Goal: Transaction & Acquisition: Book appointment/travel/reservation

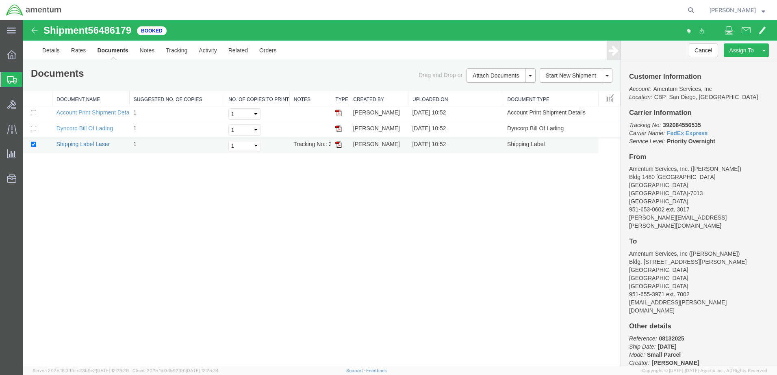
click at [95, 145] on link "Shipping Label Laser" at bounding box center [83, 144] width 54 height 6
click at [710, 50] on button "Cancel" at bounding box center [702, 50] width 29 height 14
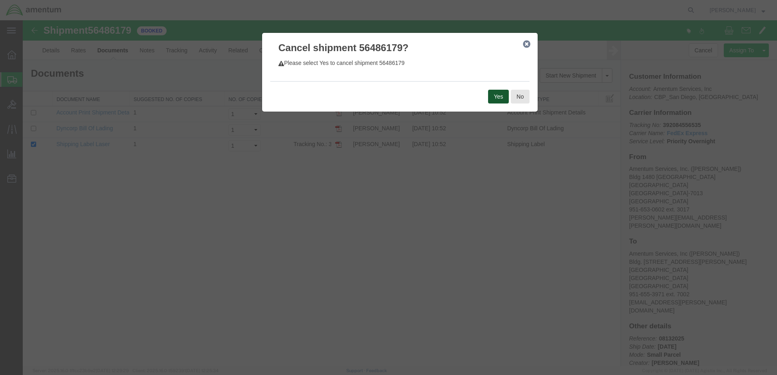
click at [498, 97] on button "Yes" at bounding box center [498, 97] width 21 height 14
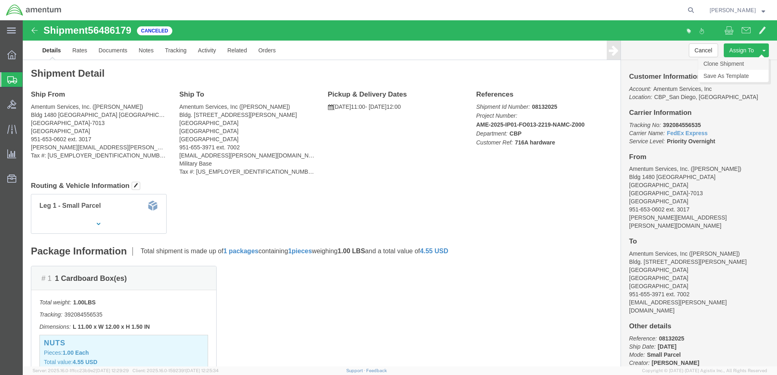
click link "Clone Shipment"
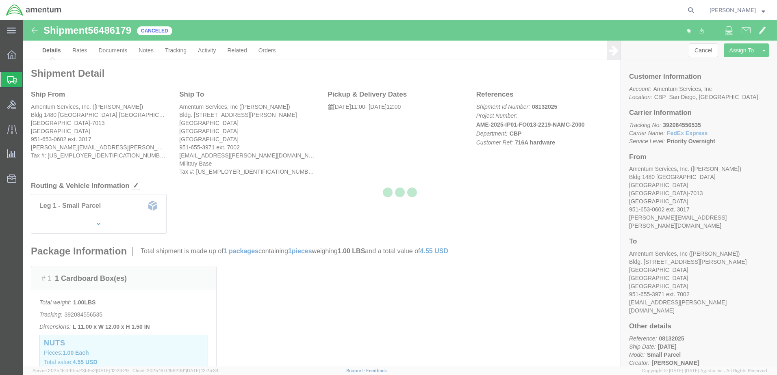
select select "49946"
select select "49942"
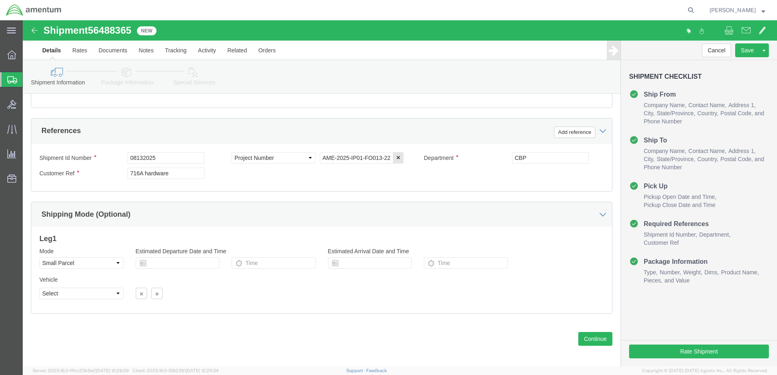
scroll to position [366, 0]
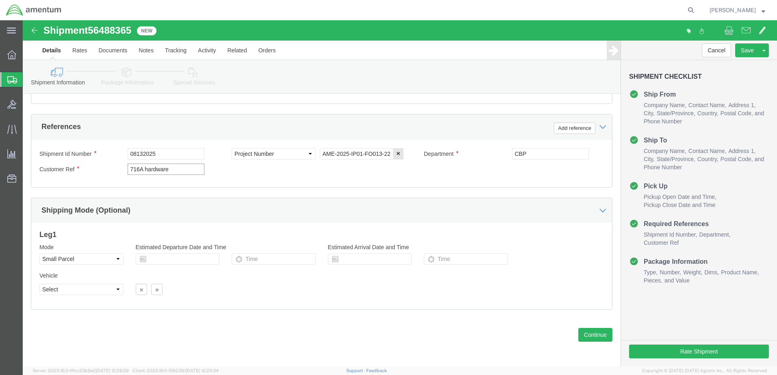
drag, startPoint x: 149, startPoint y: 150, endPoint x: 120, endPoint y: 150, distance: 29.7
click input "716A hardware"
type input "716A Seat back"
click button "Continue"
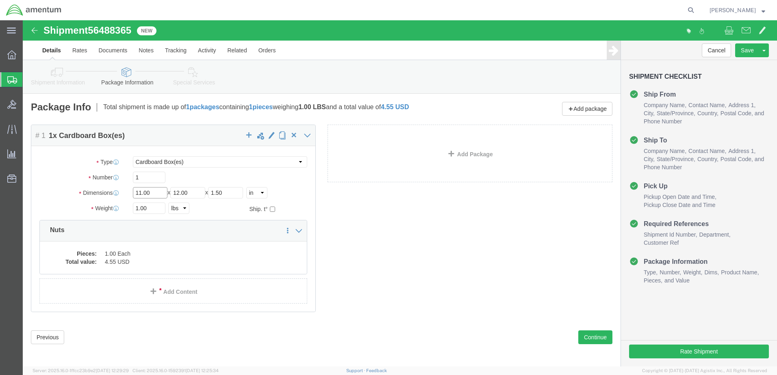
click input "11.00"
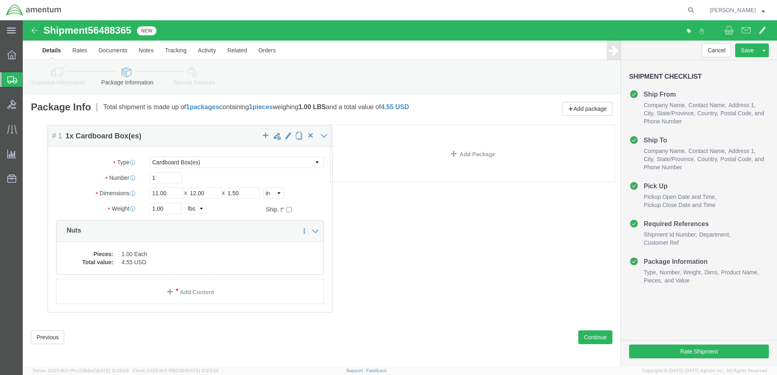
drag, startPoint x: 108, startPoint y: 173, endPoint x: 131, endPoint y: 175, distance: 23.2
click div "Package Content # 1 1 x Cardboard Box(es) Package Type Select Bale(s) Basket(s)…"
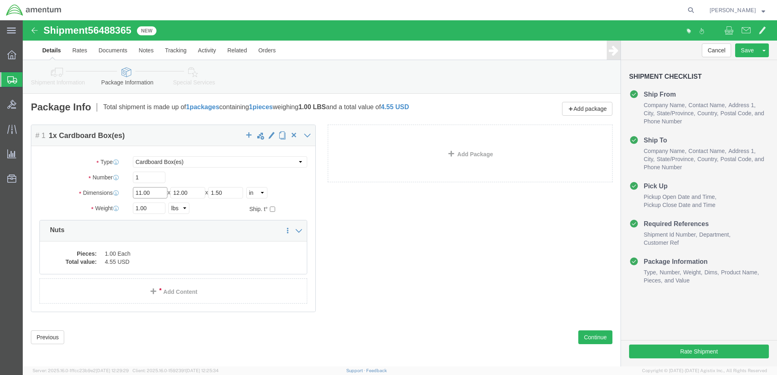
click input "11.00"
drag, startPoint x: 113, startPoint y: 172, endPoint x: 137, endPoint y: 174, distance: 24.8
click input "11.00"
type input "28"
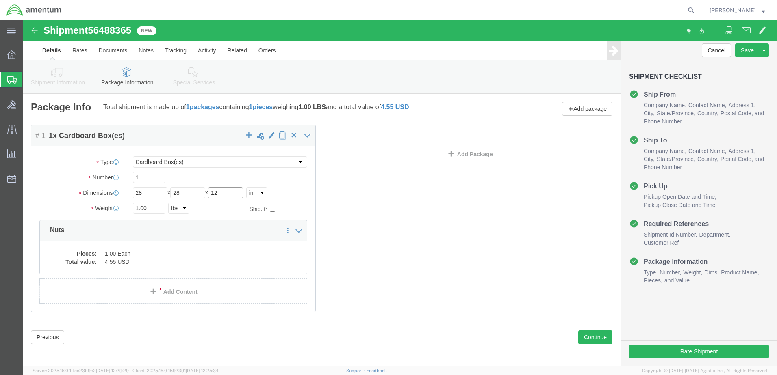
type input "12"
drag, startPoint x: 130, startPoint y: 190, endPoint x: 106, endPoint y: 188, distance: 24.0
click div "1.00 Select kgs lbs"
type input "11.00"
click dd "4.55 USD"
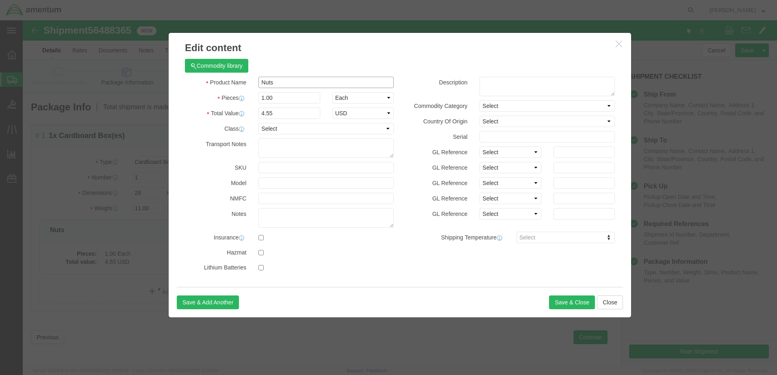
drag, startPoint x: 253, startPoint y: 61, endPoint x: 214, endPoint y: 63, distance: 39.4
click div "Product Name Nuts"
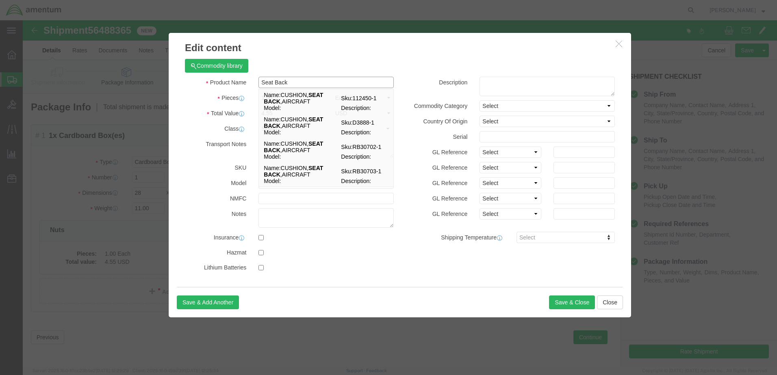
drag, startPoint x: 255, startPoint y: 77, endPoint x: 227, endPoint y: 78, distance: 27.2
click div "Product Name Seat Back Seat Back Name: CUSHION, SEAT BACK ,AIRCRAFT Sku: 112450…"
type input "Seat Back"
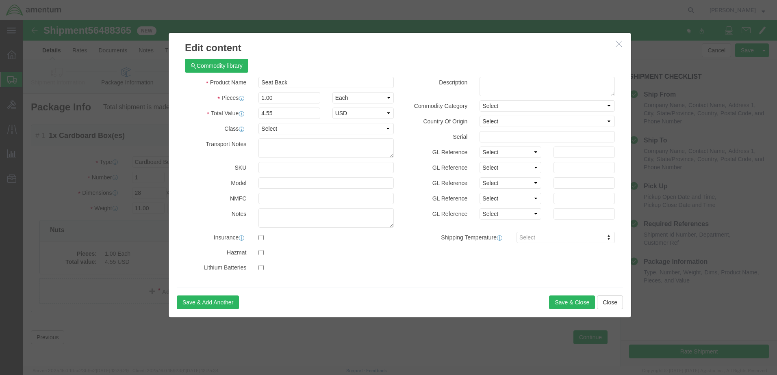
click div "Commodity library"
drag, startPoint x: 249, startPoint y: 79, endPoint x: 234, endPoint y: 78, distance: 15.0
click input "1.00"
drag, startPoint x: 263, startPoint y: 78, endPoint x: 220, endPoint y: 78, distance: 43.5
click div "Pieces 5000.00 Select Bag Barrels 100Board Feet Bottle Box Blister Pack Carats …"
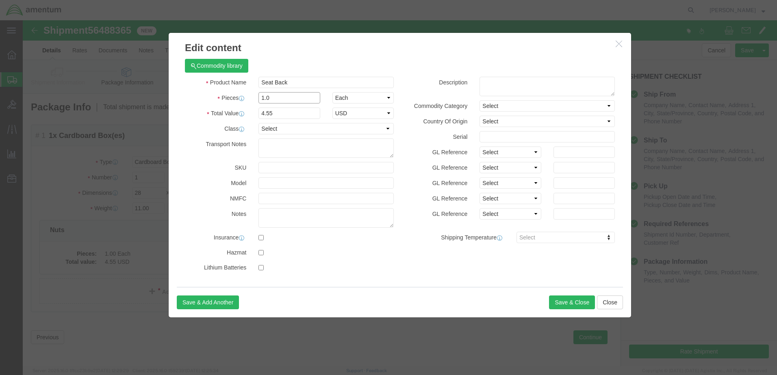
type input "1.0"
click div "Product Name Seat Back Seat Back Pieces 1.0 Select Bag Barrels 100Board Feet Bo…"
click input "4.55"
drag, startPoint x: 254, startPoint y: 94, endPoint x: 203, endPoint y: 92, distance: 50.8
click div "Total Value 4.55 Select ADP AED AFN ALL AMD AOA ARS ATS AUD AWG AZN BAM BBD BDT…"
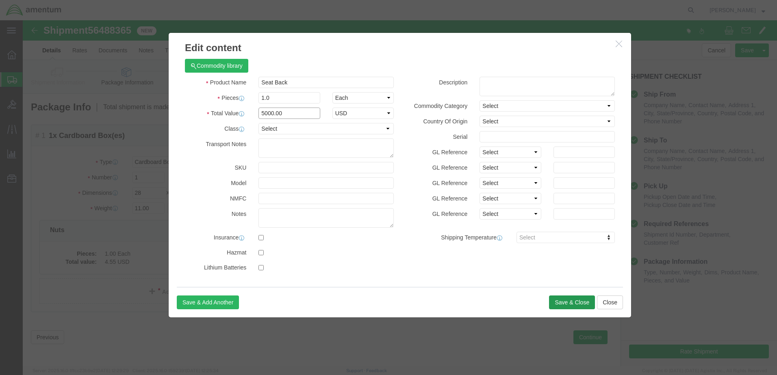
type input "5000.00"
click button "Save & Close"
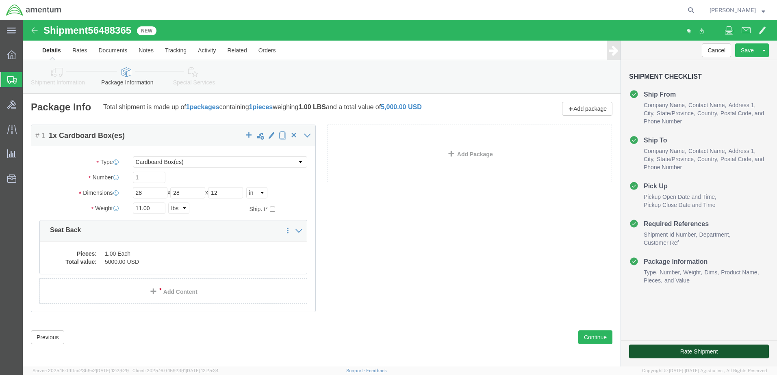
click button "Rate Shipment"
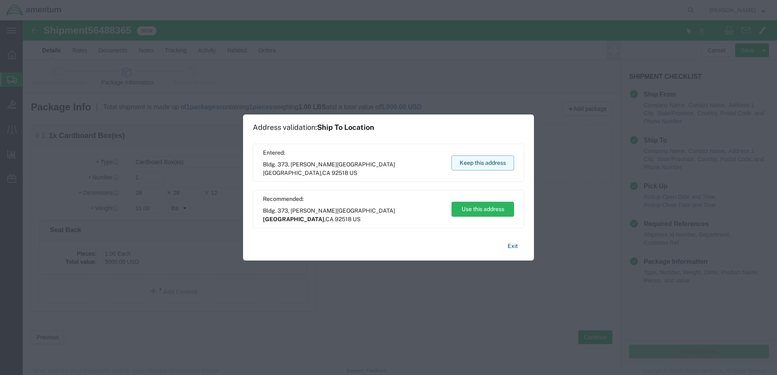
click at [493, 164] on button "Keep this address" at bounding box center [482, 163] width 63 height 15
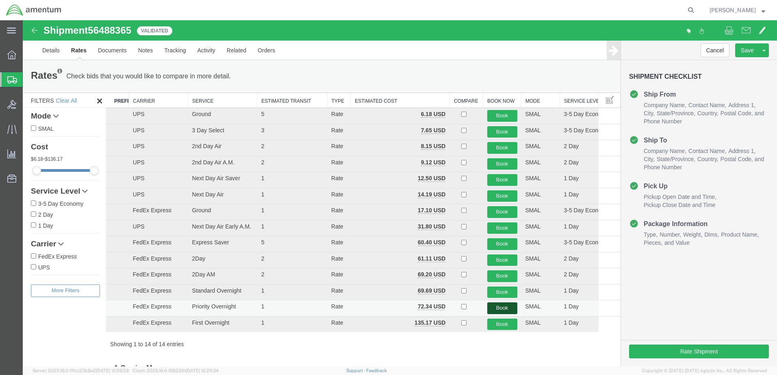
click at [503, 311] on button "Book" at bounding box center [502, 309] width 30 height 12
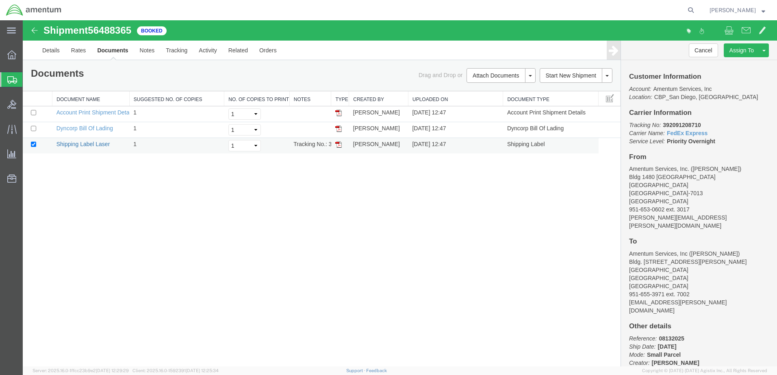
click at [84, 146] on link "Shipping Label Laser" at bounding box center [83, 144] width 54 height 6
